Goal: Information Seeking & Learning: Learn about a topic

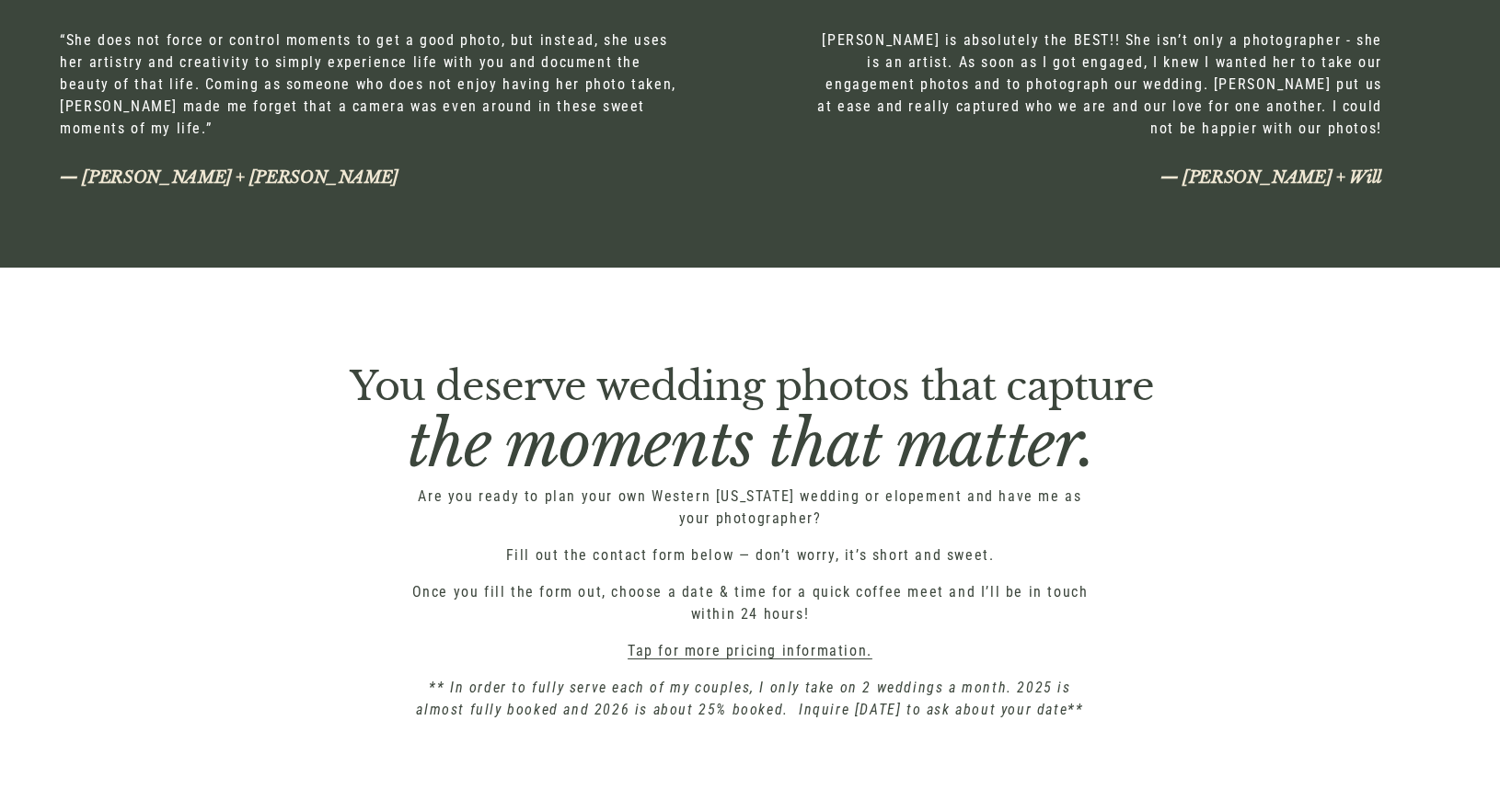
scroll to position [6514, 0]
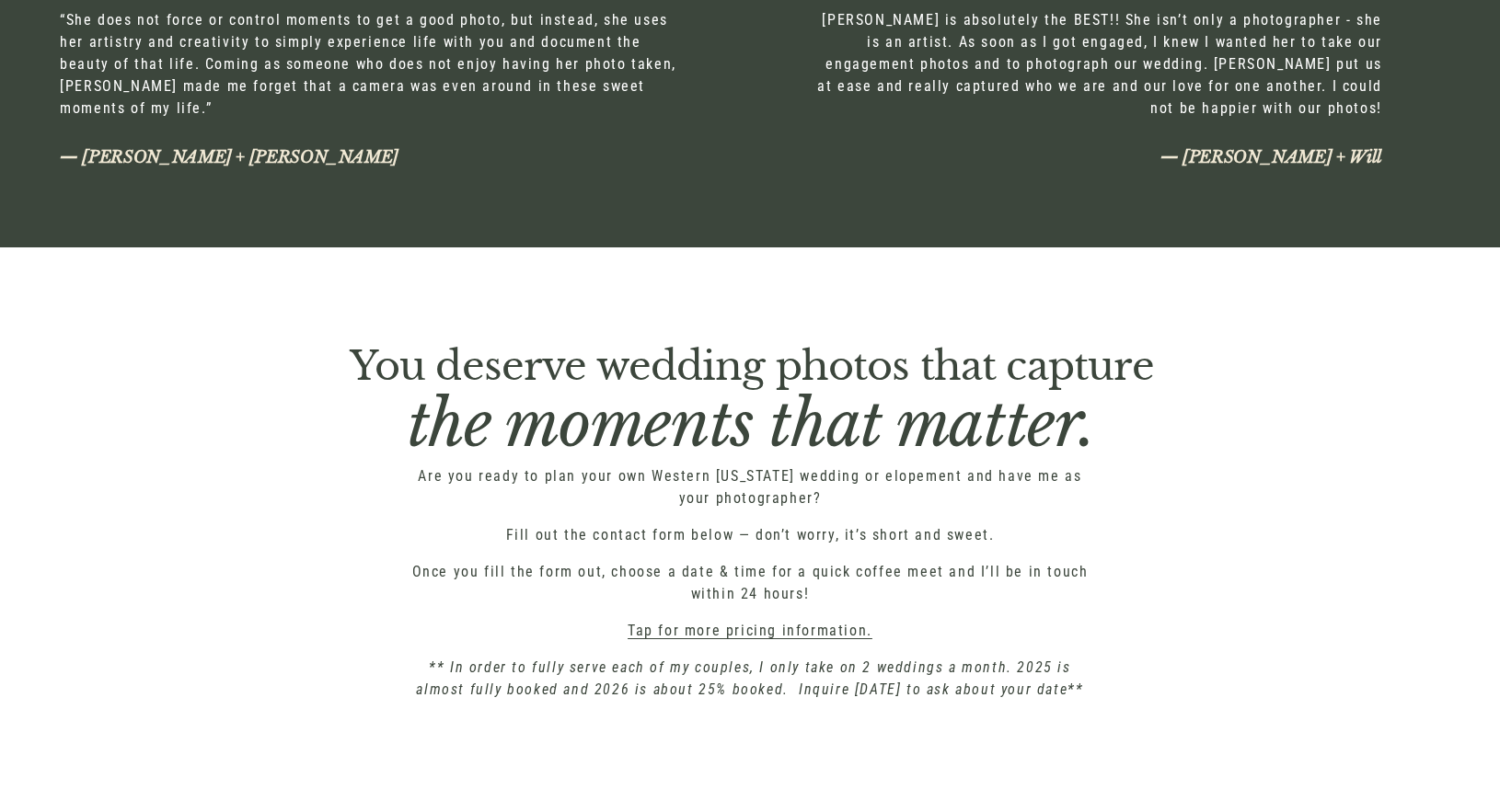
click at [713, 631] on link "Tap for more pricing information." at bounding box center [750, 631] width 245 height 17
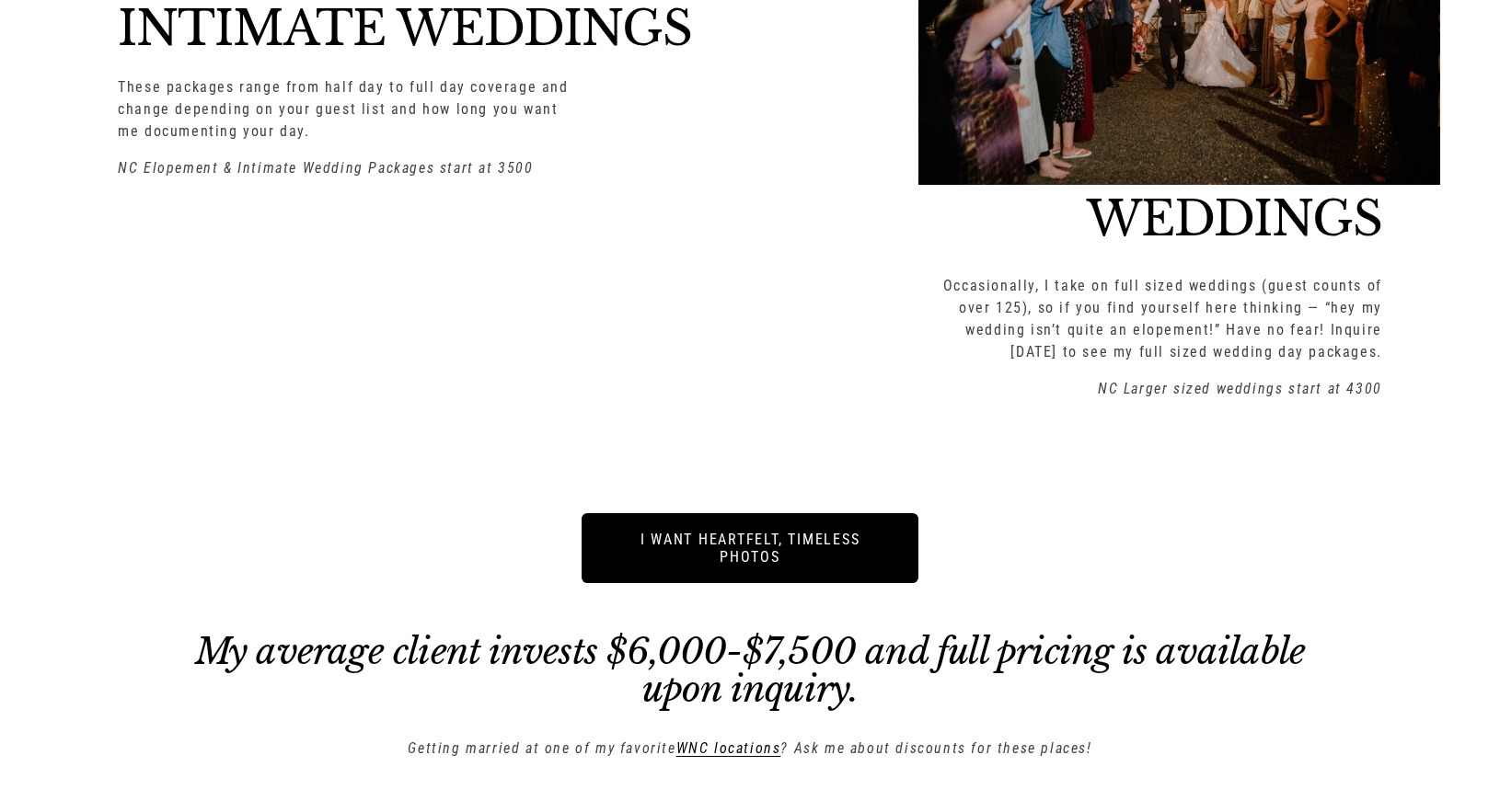
scroll to position [2697, 0]
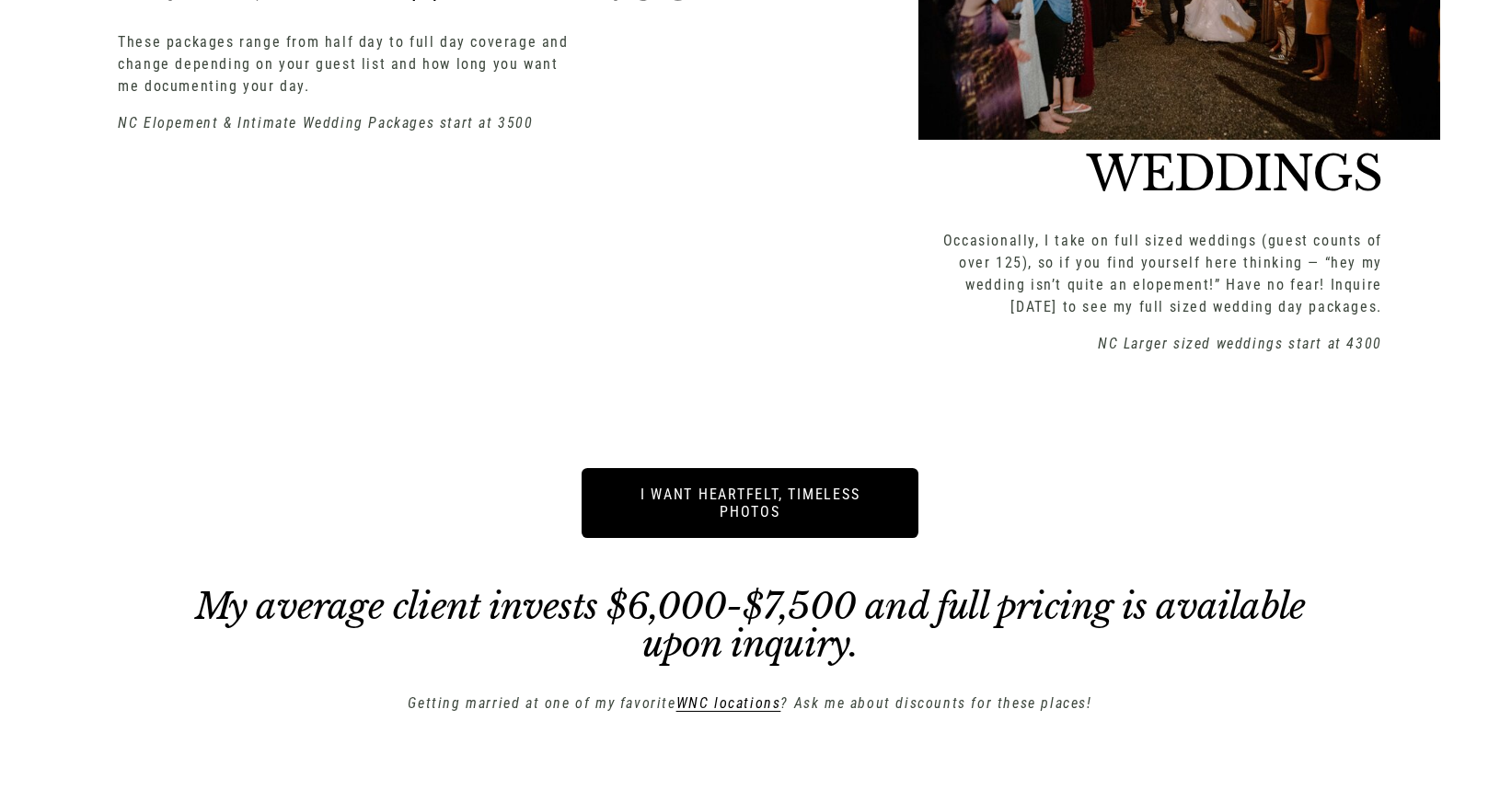
click at [1227, 186] on h2 "WEDDINGS" at bounding box center [1040, 174] width 685 height 48
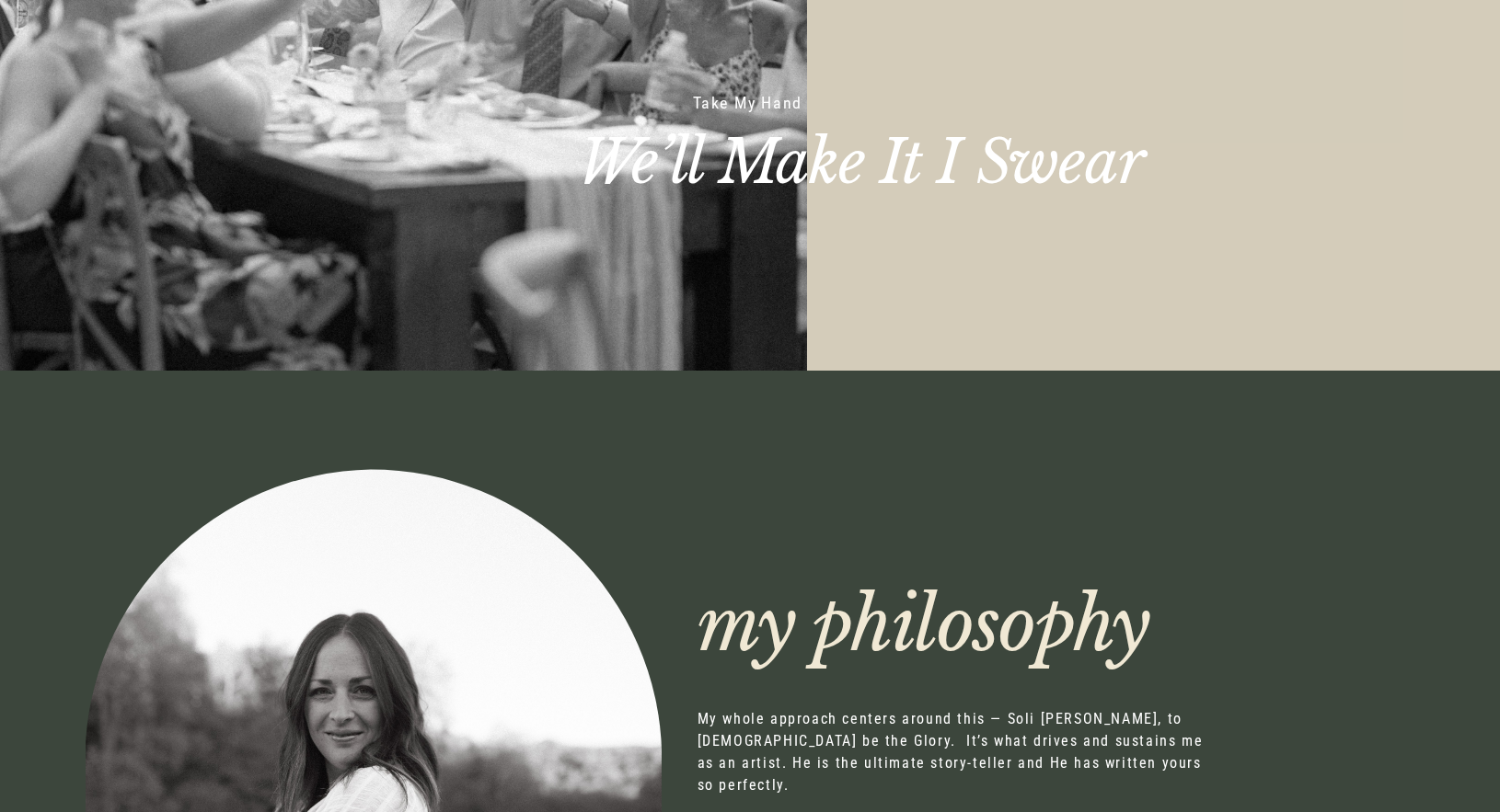
scroll to position [0, 0]
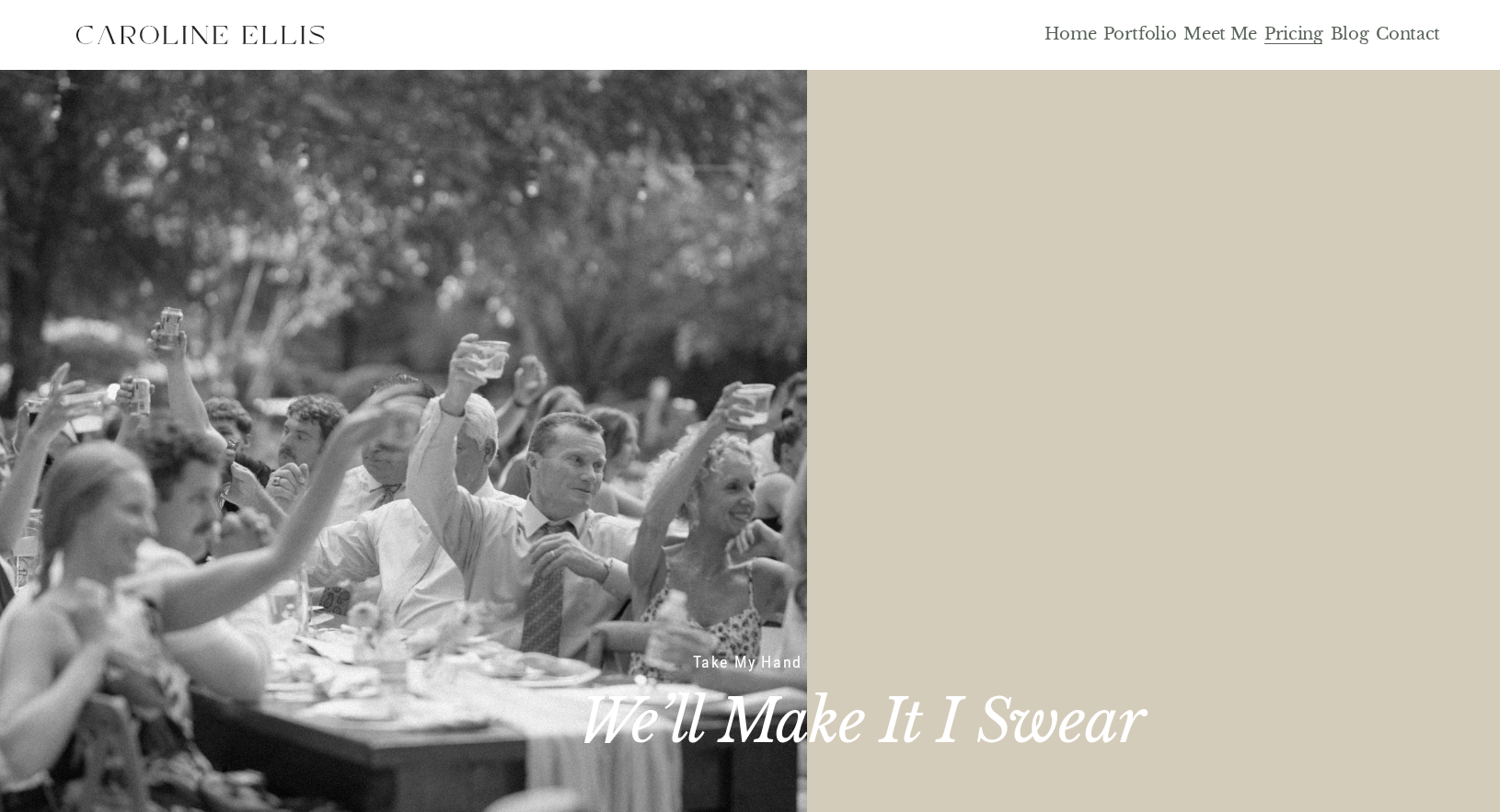
click at [1134, 20] on div "Home Portfolio Meet Me Pricing Blog Contact" at bounding box center [750, 35] width 1381 height 46
click at [1134, 30] on link "Portfolio" at bounding box center [1140, 34] width 73 height 21
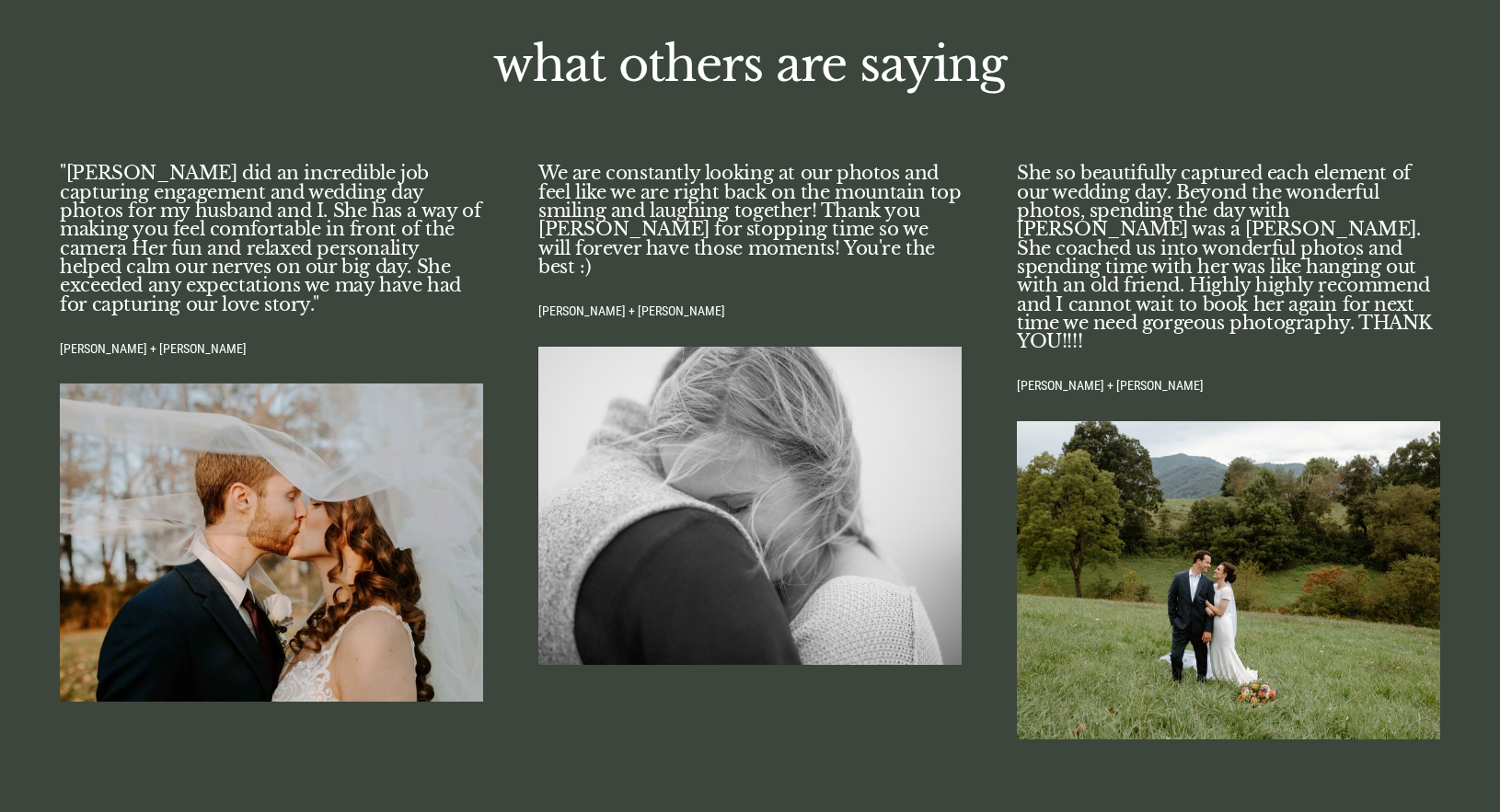
scroll to position [3201, 0]
